Goal: Contribute content: Add original content to the website for others to see

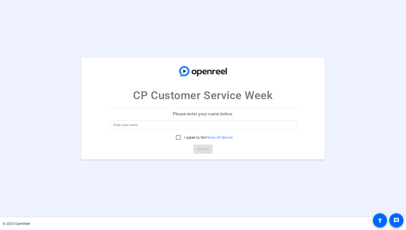
click at [136, 122] on input at bounding box center [203, 125] width 179 height 6
type input "Jason Potter"
click at [180, 135] on input "I agree to the Terms Of Service" at bounding box center [178, 137] width 10 height 10
checkbox input "true"
click at [194, 146] on span at bounding box center [203, 149] width 19 height 12
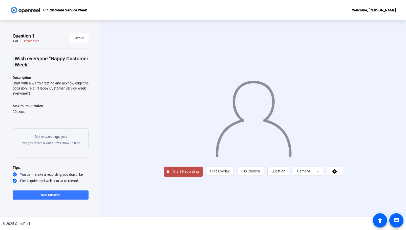
click at [317, 174] on div "Camera" at bounding box center [307, 171] width 20 height 6
click at [343, 176] on span "Screen And Camera" at bounding box center [348, 181] width 26 height 12
click at [169, 174] on span "Start Recording" at bounding box center [185, 171] width 33 height 6
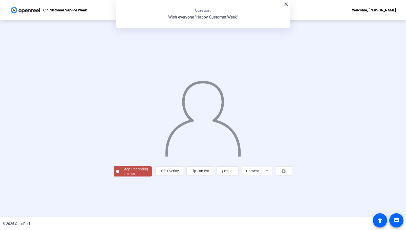
click at [123, 176] on div "00:00:08" at bounding box center [135, 174] width 25 height 5
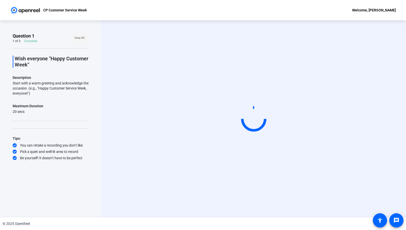
click at [79, 37] on span "View All" at bounding box center [79, 38] width 10 height 8
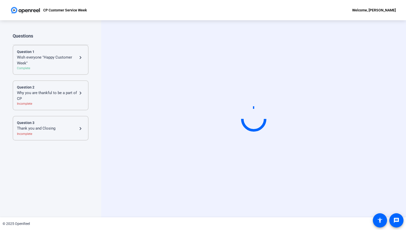
click at [80, 56] on mat-icon "navigate_next" at bounding box center [80, 57] width 6 height 6
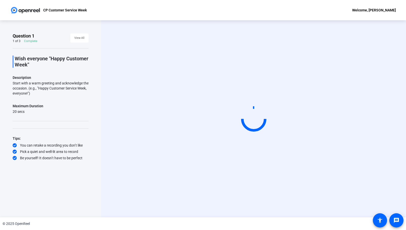
click at [33, 93] on div "Start with a warm greeting and acknowledge the occasion. (e.g., "Happy Customer…" at bounding box center [51, 87] width 76 height 15
click at [26, 113] on div "20 secs" at bounding box center [28, 111] width 31 height 5
click at [23, 118] on div "Wish everyone "Happy Customer Week" Description Start with a warm greeting and …" at bounding box center [51, 104] width 76 height 112
click at [24, 129] on div "Wish everyone "Happy Customer Week" Description Start with a warm greeting and …" at bounding box center [51, 104] width 76 height 112
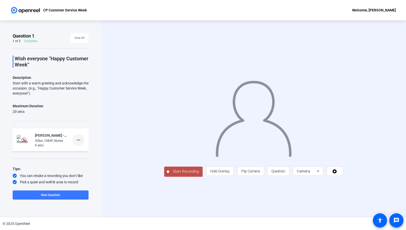
click at [75, 140] on mat-icon "more_horiz" at bounding box center [78, 140] width 6 height 6
click at [81, 158] on span "Retake" at bounding box center [84, 156] width 20 height 6
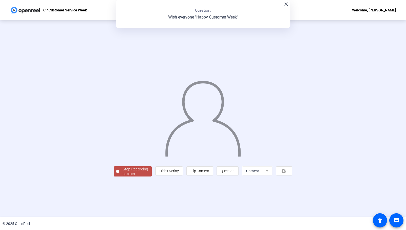
click at [119, 176] on span "Stop Recording 00:00:09" at bounding box center [135, 171] width 33 height 10
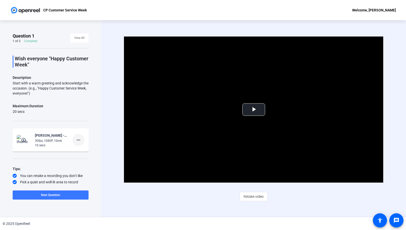
click at [75, 140] on mat-icon "more_horiz" at bounding box center [78, 140] width 6 height 6
click at [77, 150] on span "Delete clip" at bounding box center [84, 150] width 20 height 6
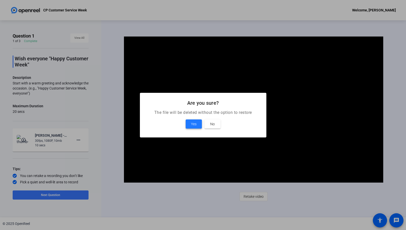
click at [190, 126] on span at bounding box center [194, 124] width 16 height 12
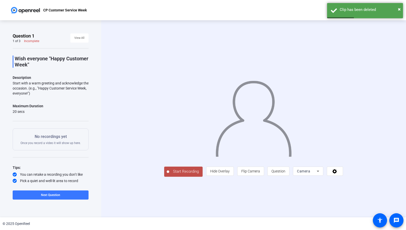
click at [24, 114] on div "Wish everyone "Happy Customer Week" Description Start with a warm greeting and …" at bounding box center [51, 118] width 76 height 141
click at [23, 123] on div "Wish everyone "Happy Customer Week" Description Start with a warm greeting and …" at bounding box center [51, 118] width 76 height 141
click at [34, 136] on p "No recordings yet" at bounding box center [50, 136] width 60 height 6
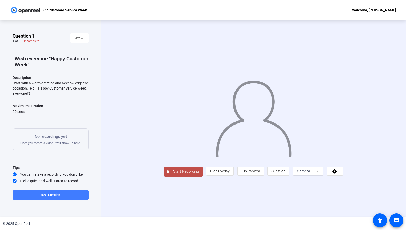
click at [41, 190] on span at bounding box center [51, 195] width 76 height 12
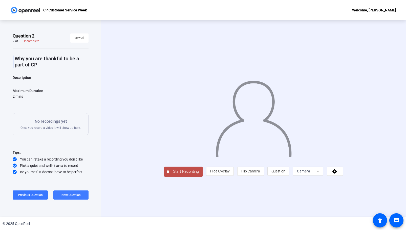
click at [58, 196] on span at bounding box center [70, 195] width 35 height 12
